Goal: Information Seeking & Learning: Learn about a topic

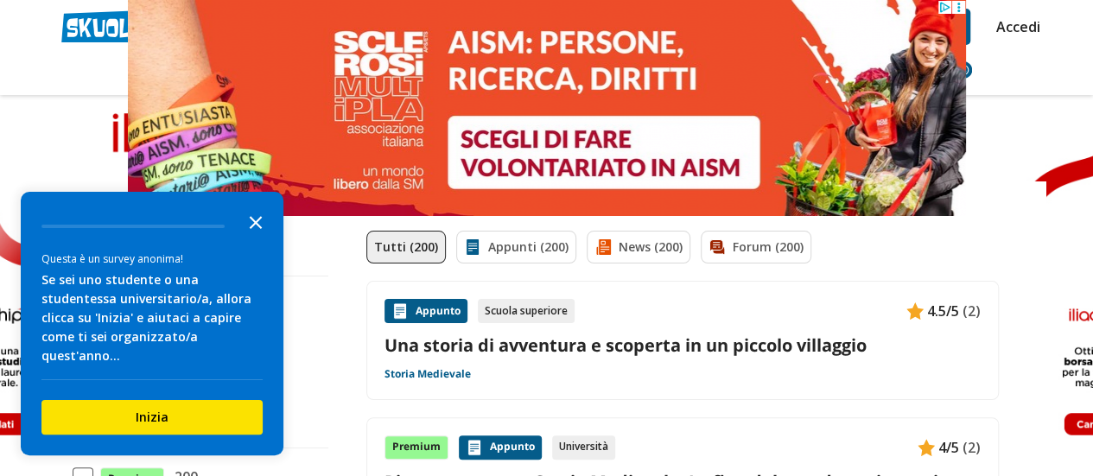
click at [256, 239] on icon "Close the survey" at bounding box center [256, 221] width 35 height 35
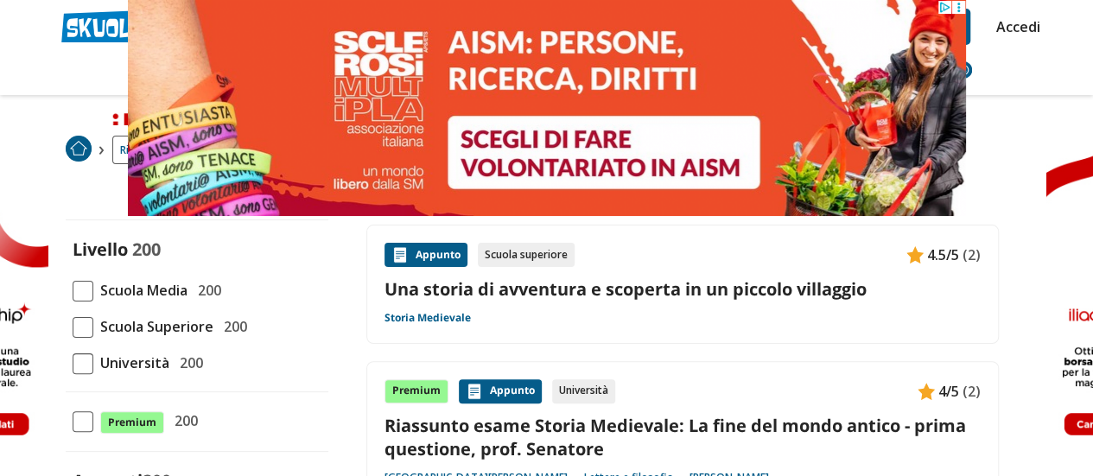
scroll to position [55, 0]
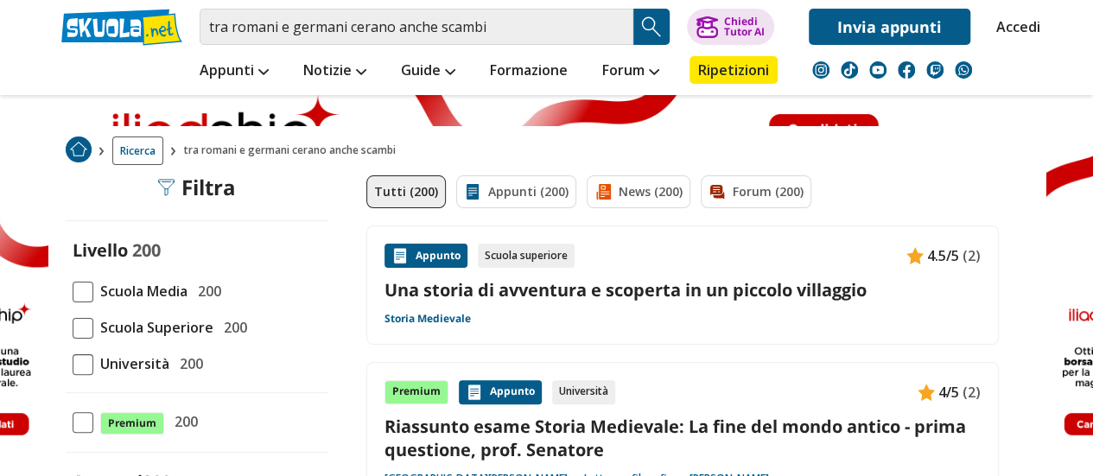
click at [81, 291] on span at bounding box center [83, 292] width 21 height 21
click at [73, 291] on input "Scuola Media 200" at bounding box center [73, 291] width 0 height 0
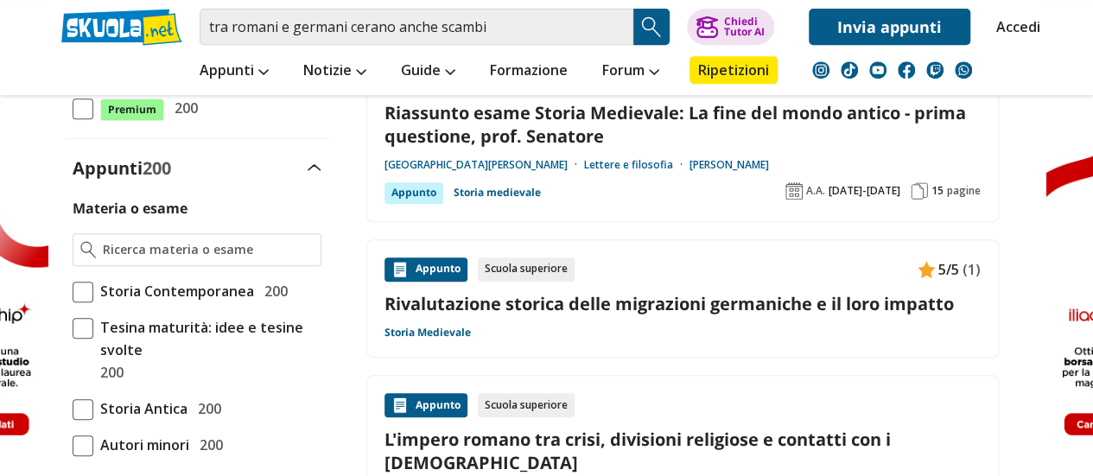
scroll to position [382, 0]
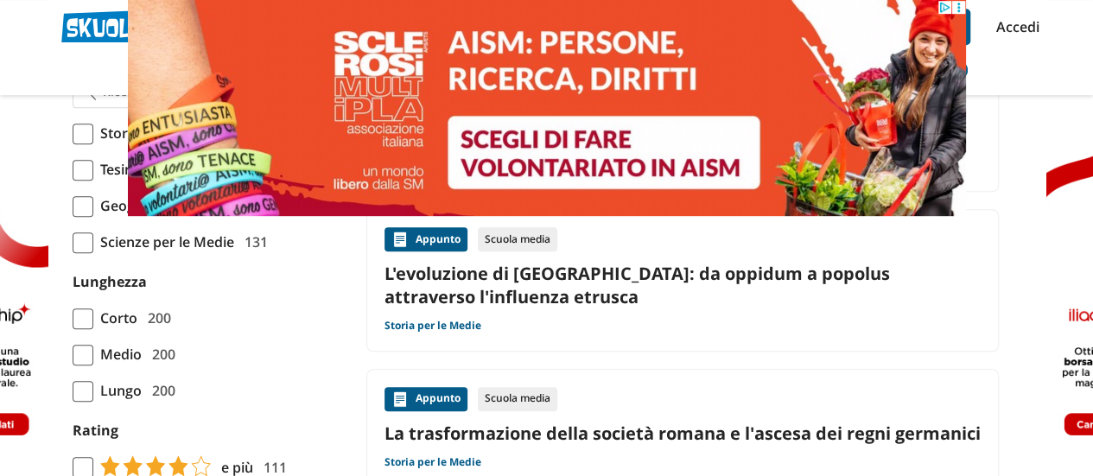
scroll to position [354, 0]
